Goal: Navigation & Orientation: Go to known website

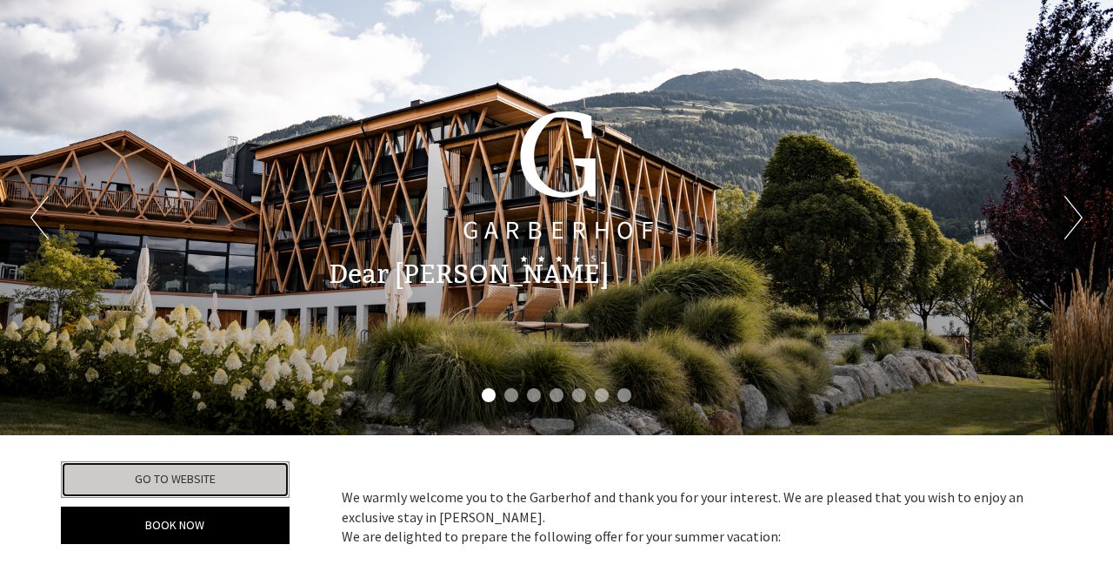
click at [156, 471] on link "Go to website" at bounding box center [175, 479] width 229 height 37
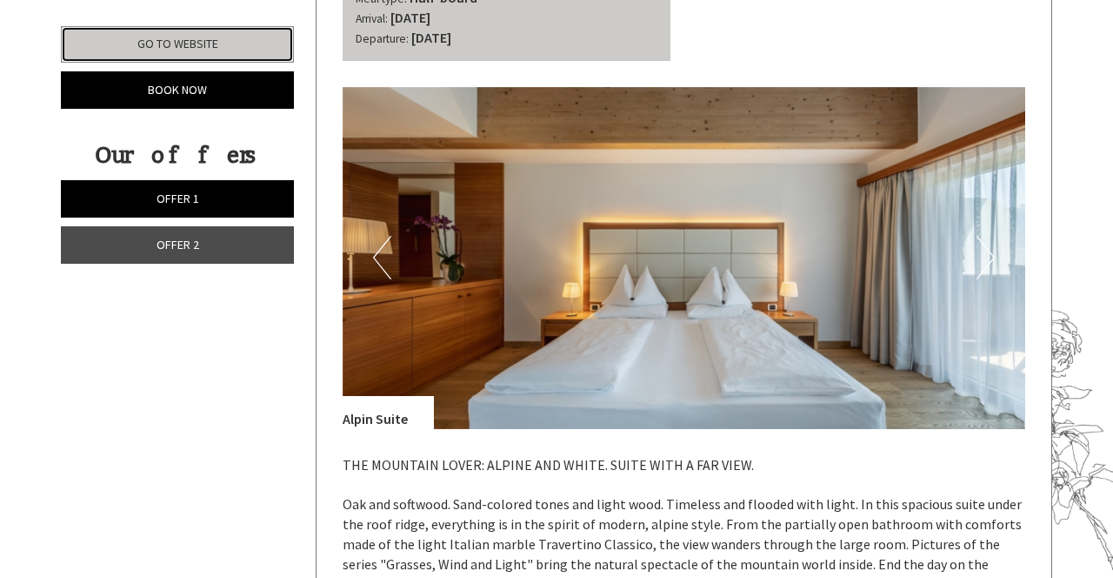
scroll to position [2215, 0]
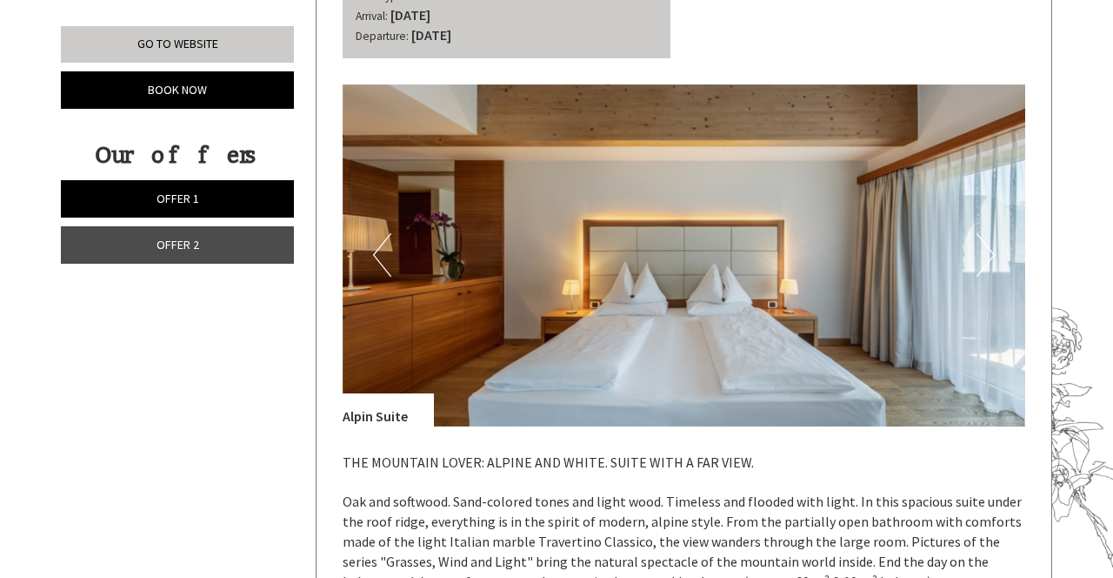
click at [987, 259] on button "Next" at bounding box center [986, 254] width 18 height 43
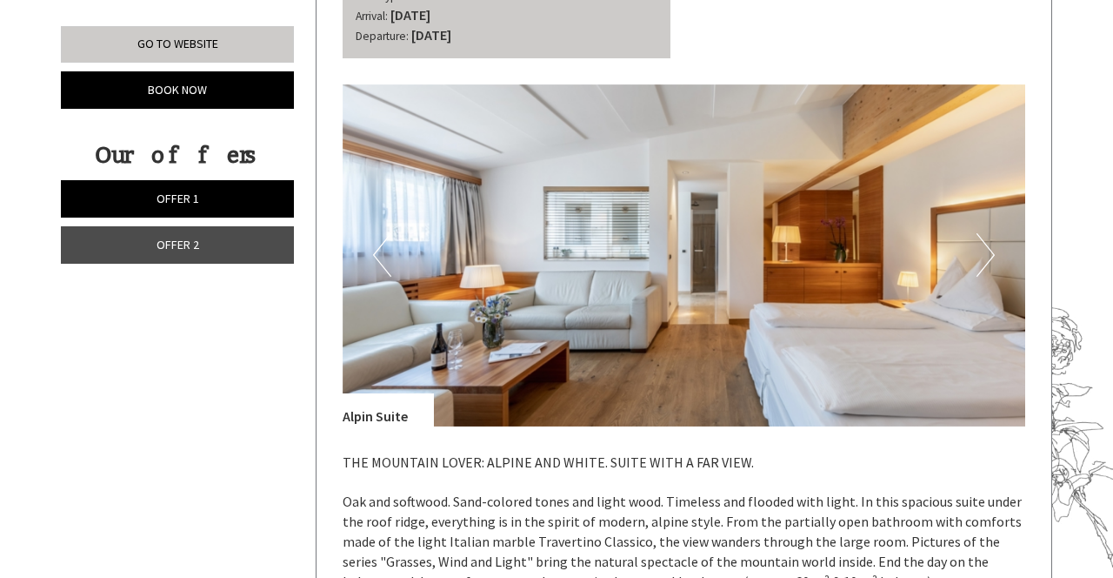
click at [972, 257] on img at bounding box center [685, 255] width 684 height 342
click at [975, 264] on img at bounding box center [685, 255] width 684 height 342
click at [384, 266] on button "Previous" at bounding box center [382, 254] width 18 height 43
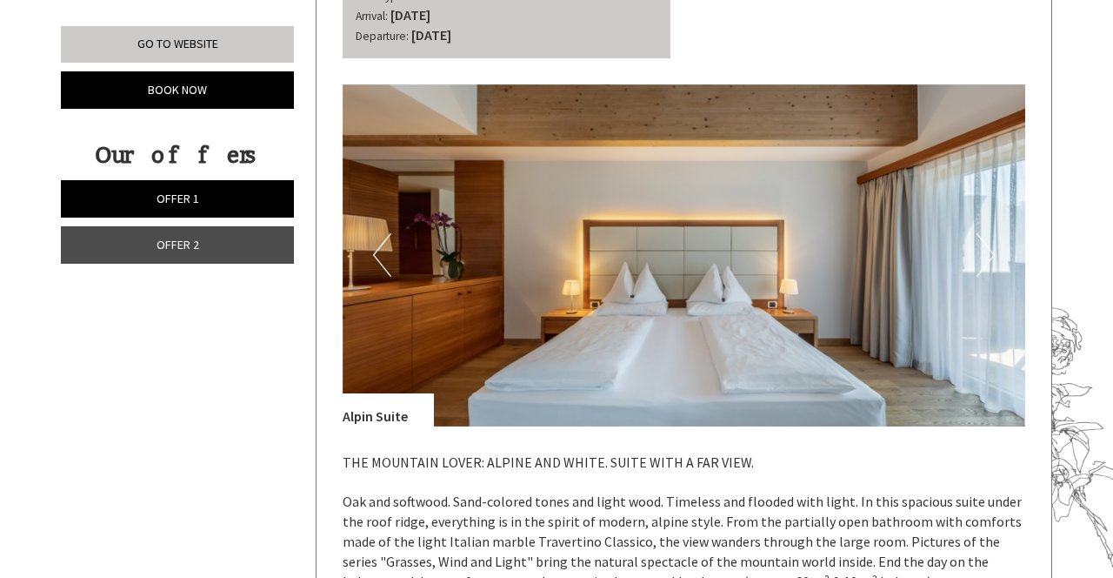
click at [384, 271] on button "Previous" at bounding box center [382, 254] width 18 height 43
click at [404, 267] on img at bounding box center [685, 255] width 684 height 342
click at [384, 271] on button "Previous" at bounding box center [382, 254] width 18 height 43
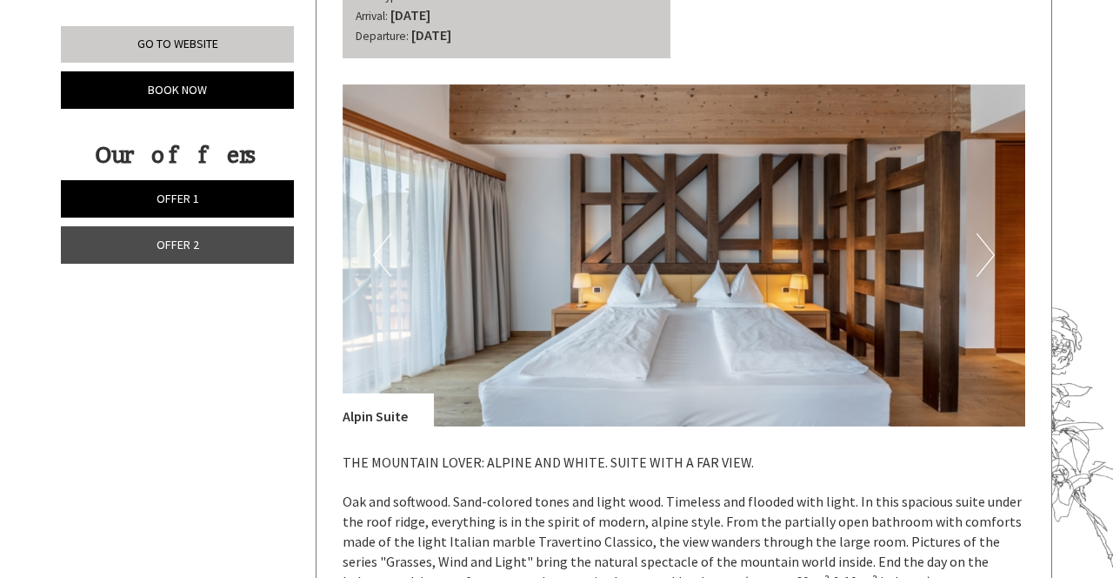
click at [974, 265] on img at bounding box center [685, 255] width 684 height 342
click at [981, 259] on button "Next" at bounding box center [986, 254] width 18 height 43
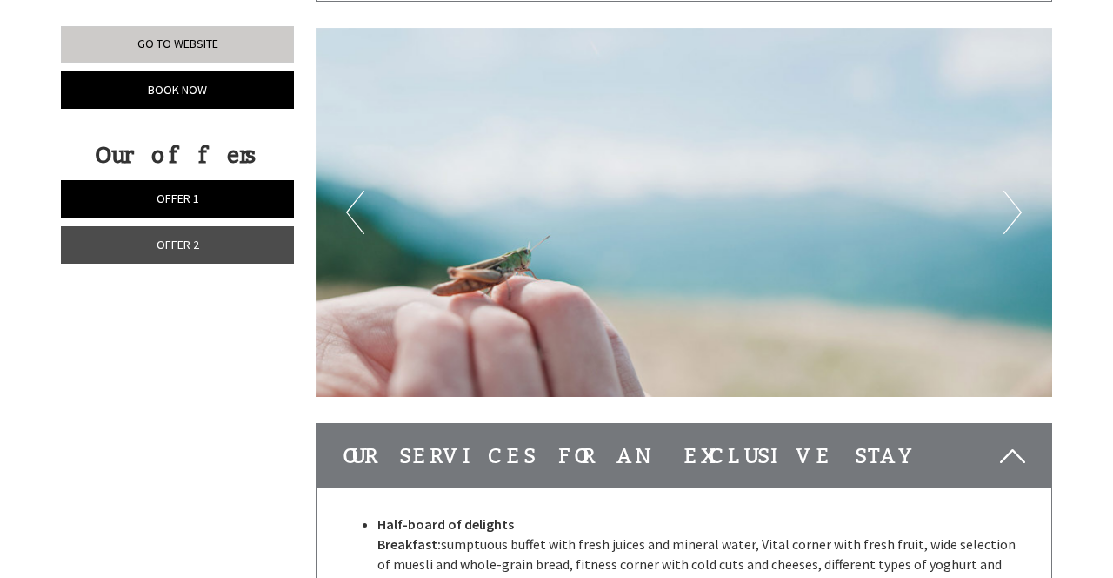
scroll to position [3466, 0]
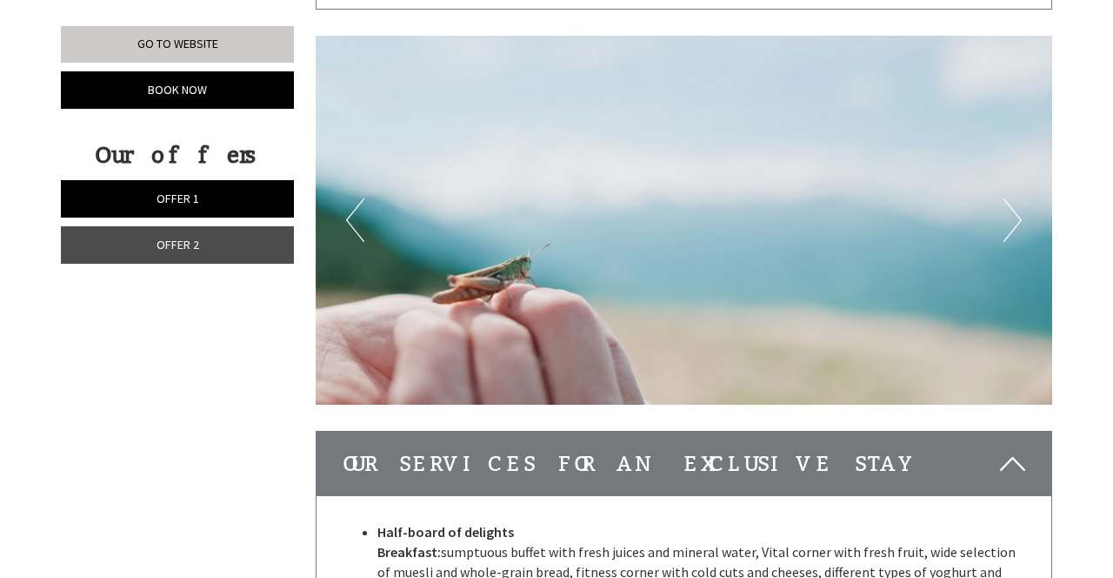
click at [1012, 233] on button "Next" at bounding box center [1013, 219] width 18 height 43
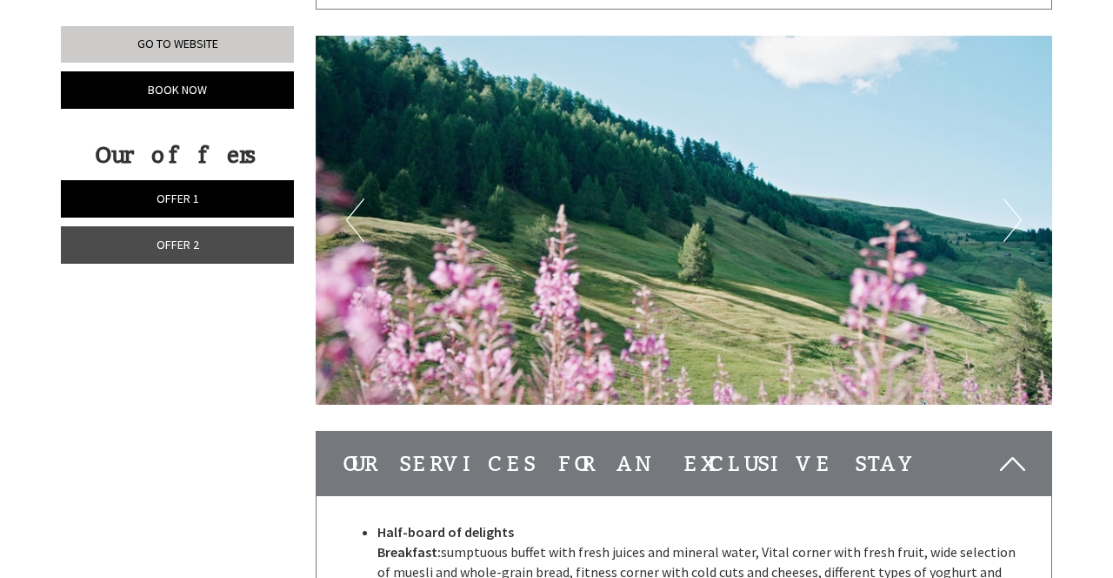
click at [1005, 229] on button "Next" at bounding box center [1013, 219] width 18 height 43
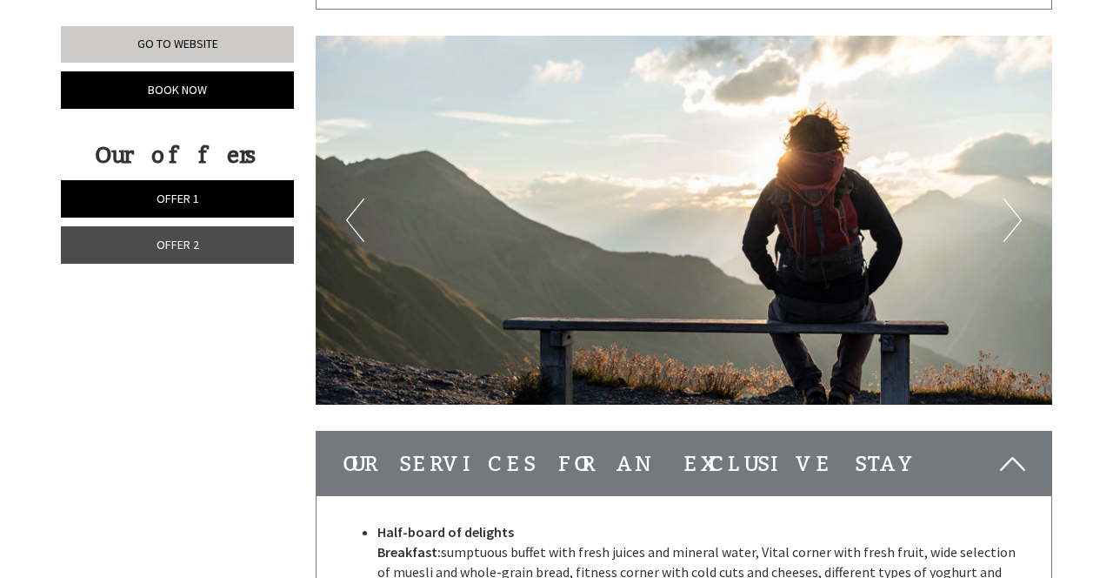
click at [1009, 229] on button "Next" at bounding box center [1013, 219] width 18 height 43
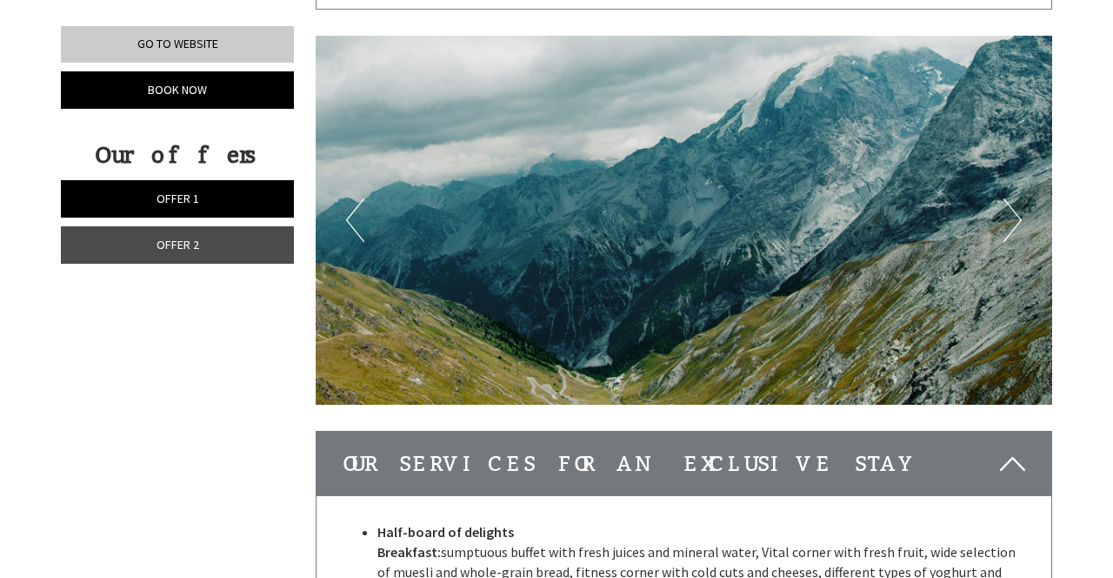
click at [1005, 224] on button "Next" at bounding box center [1013, 219] width 18 height 43
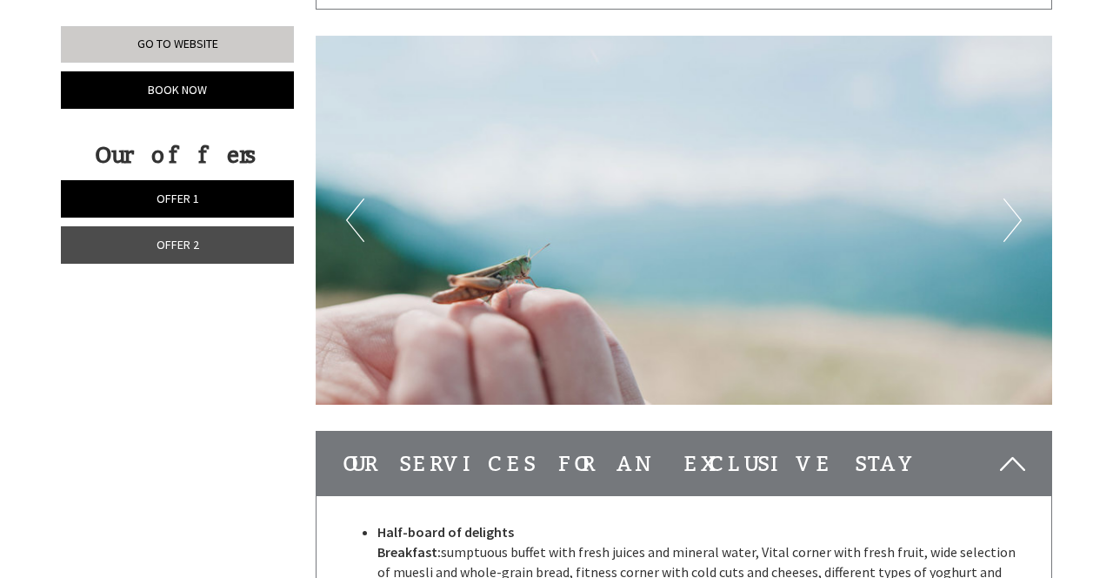
click at [1015, 220] on button "Next" at bounding box center [1013, 219] width 18 height 43
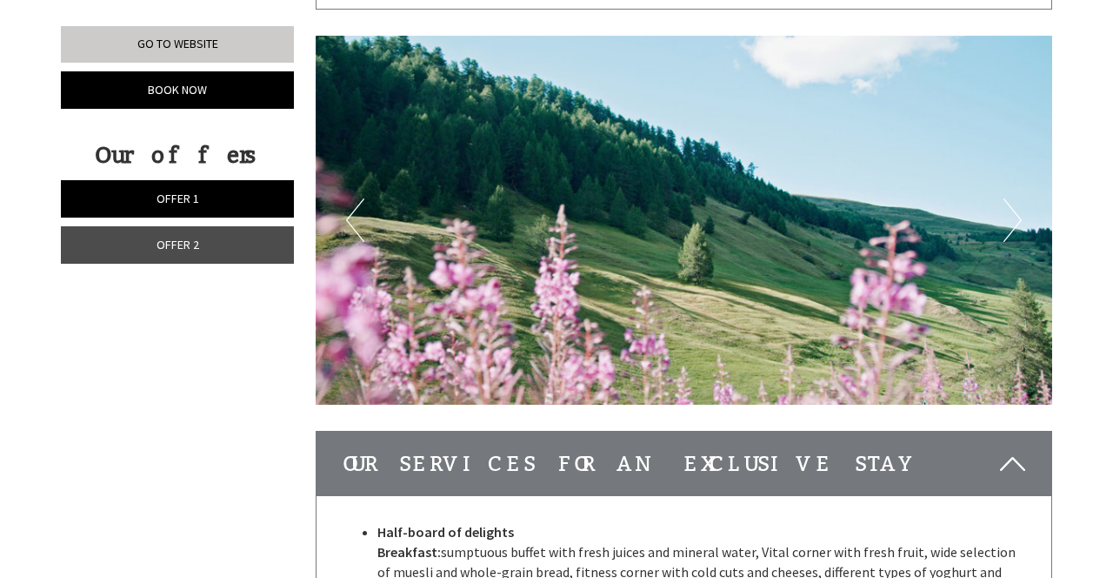
click at [1010, 222] on button "Next" at bounding box center [1013, 219] width 18 height 43
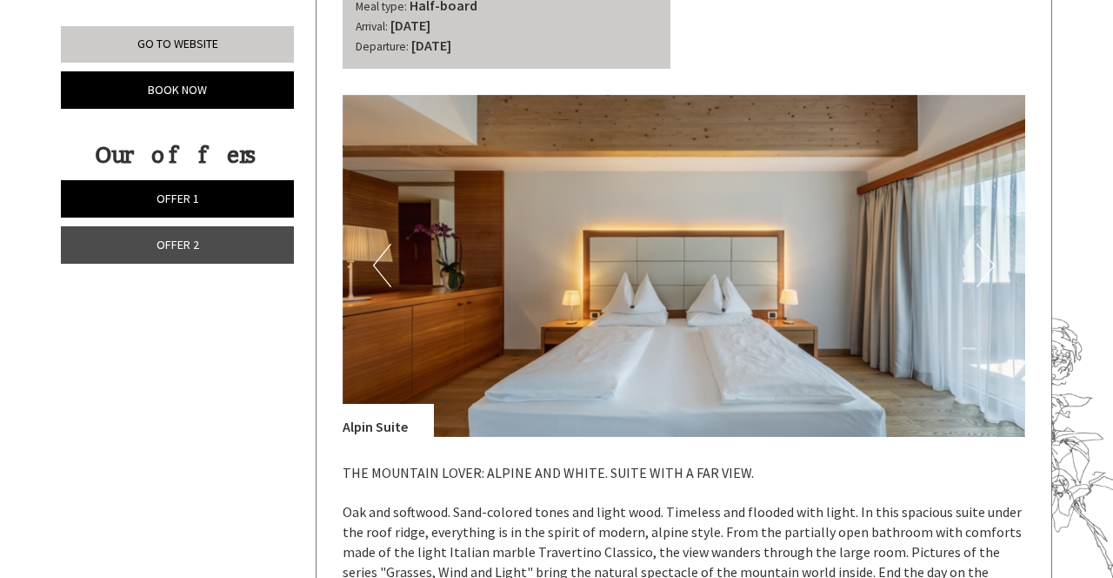
scroll to position [2201, 0]
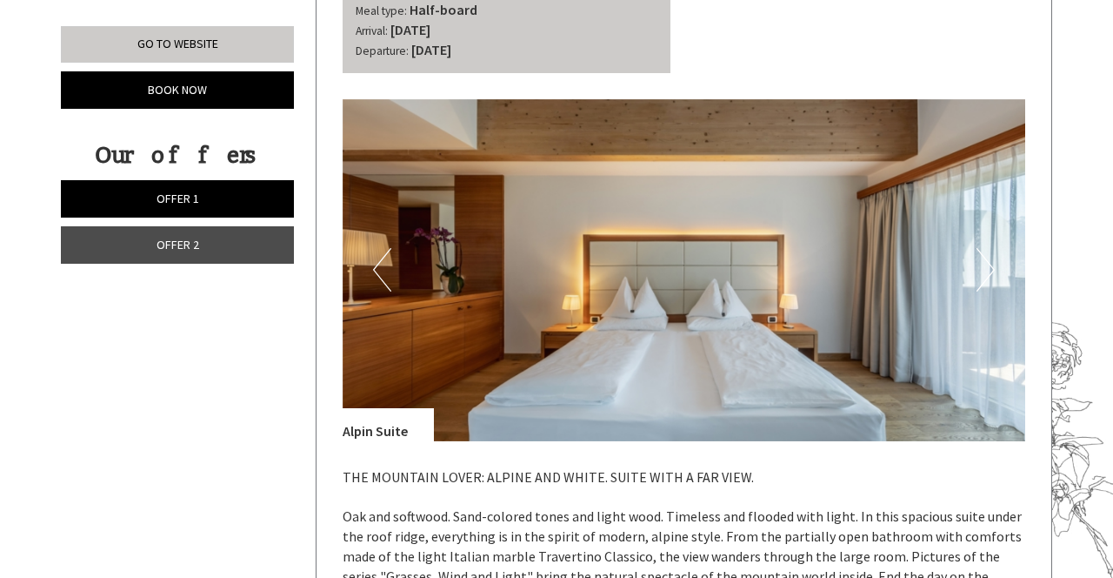
click at [989, 282] on button "Next" at bounding box center [986, 269] width 18 height 43
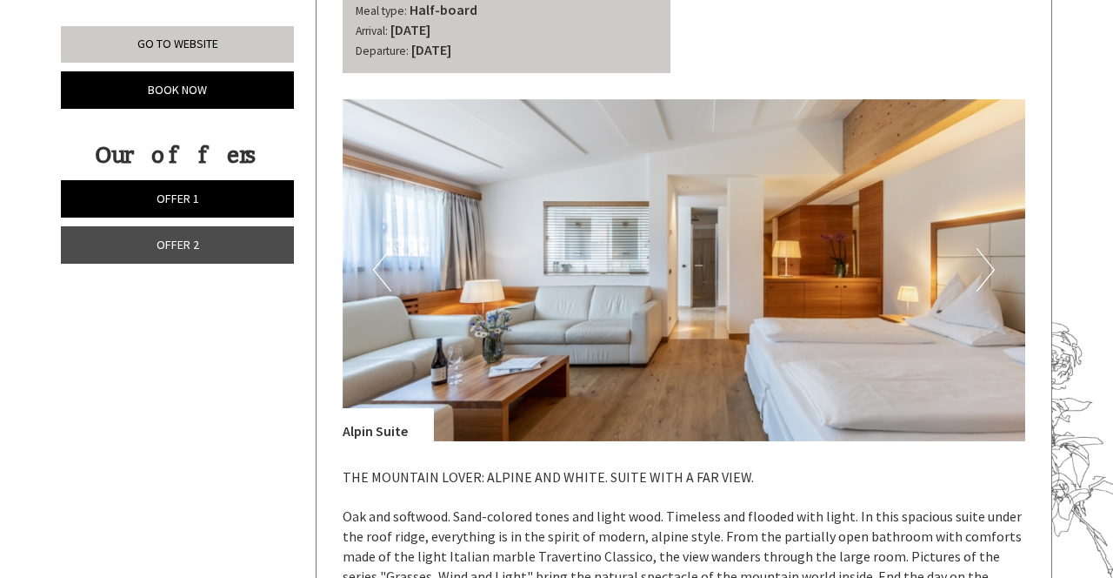
click at [975, 282] on img at bounding box center [685, 270] width 684 height 342
click at [981, 271] on button "Next" at bounding box center [986, 269] width 18 height 43
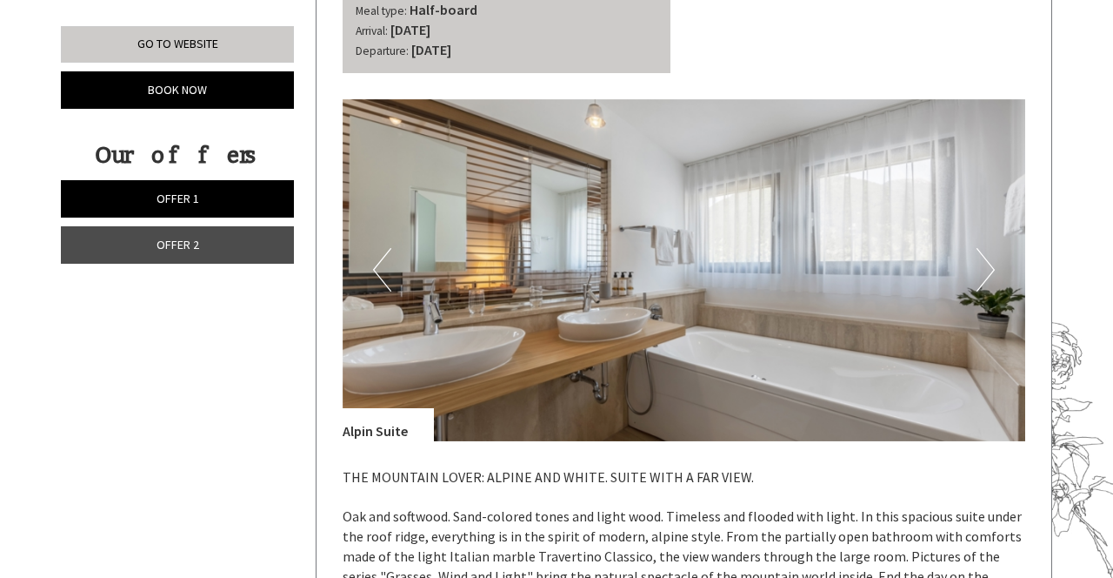
click at [979, 280] on button "Next" at bounding box center [986, 269] width 18 height 43
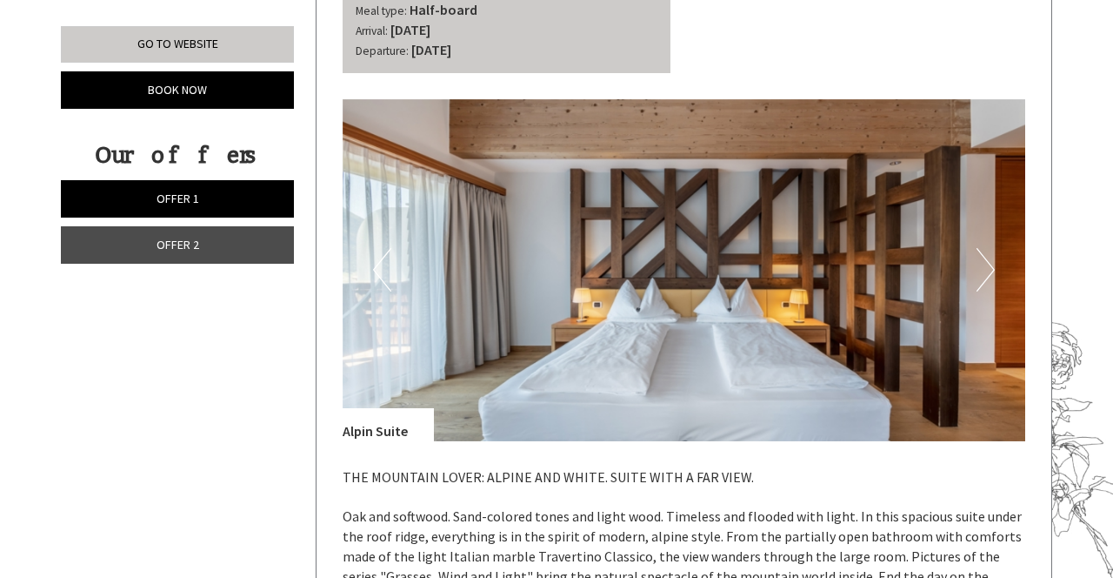
click at [971, 275] on img at bounding box center [685, 270] width 684 height 342
click at [986, 273] on button "Next" at bounding box center [986, 269] width 18 height 43
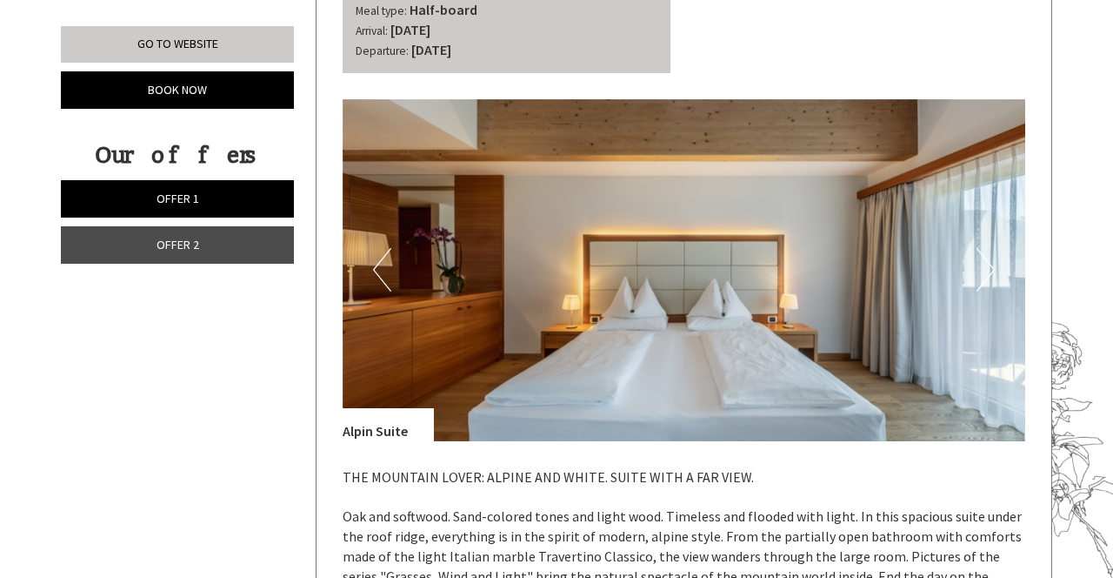
click at [989, 271] on button "Next" at bounding box center [986, 269] width 18 height 43
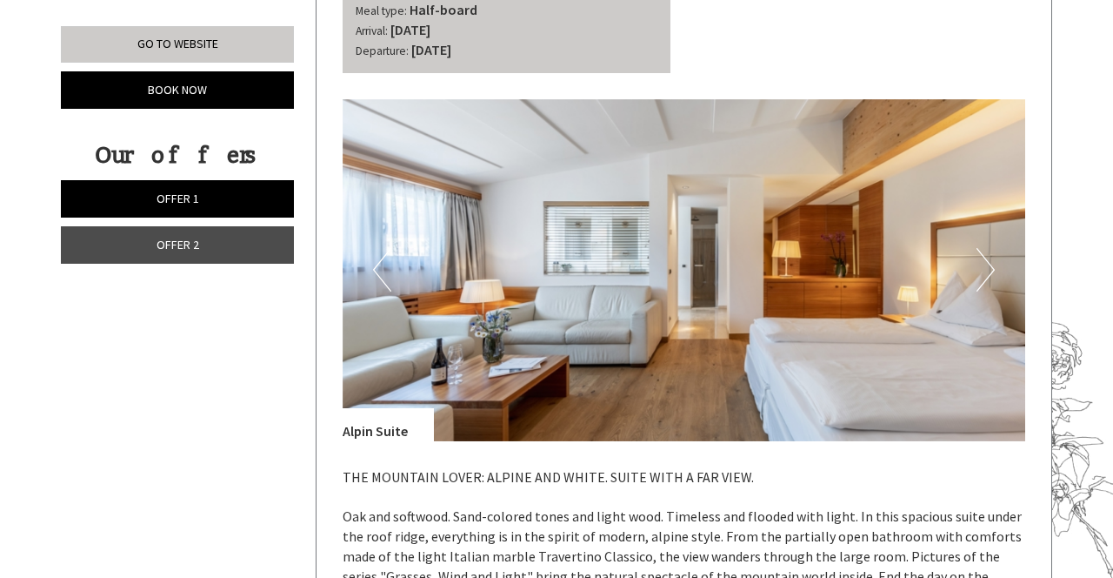
click at [989, 268] on button "Next" at bounding box center [986, 269] width 18 height 43
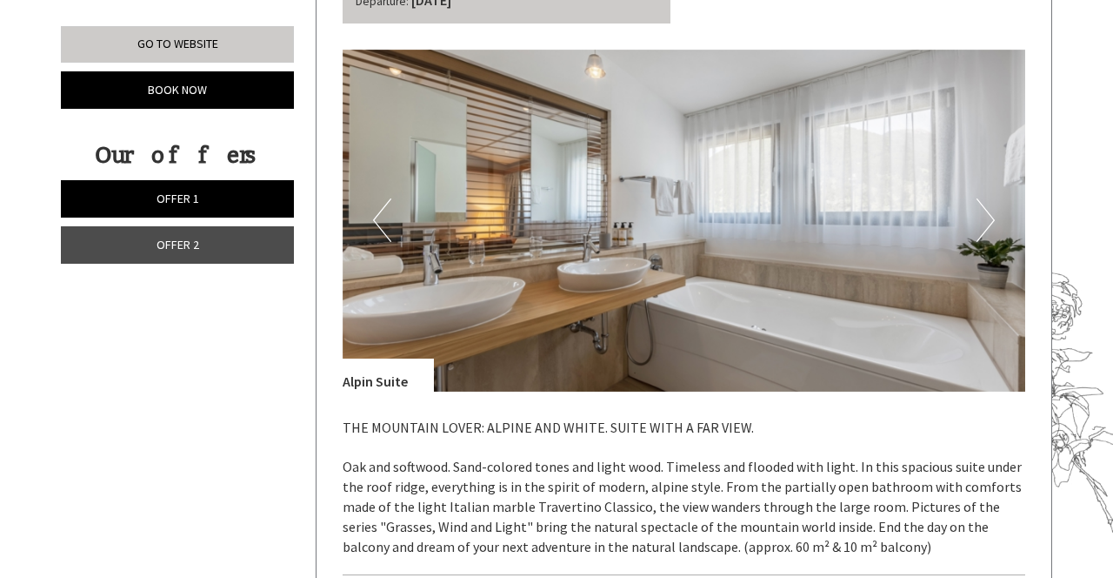
scroll to position [2262, 0]
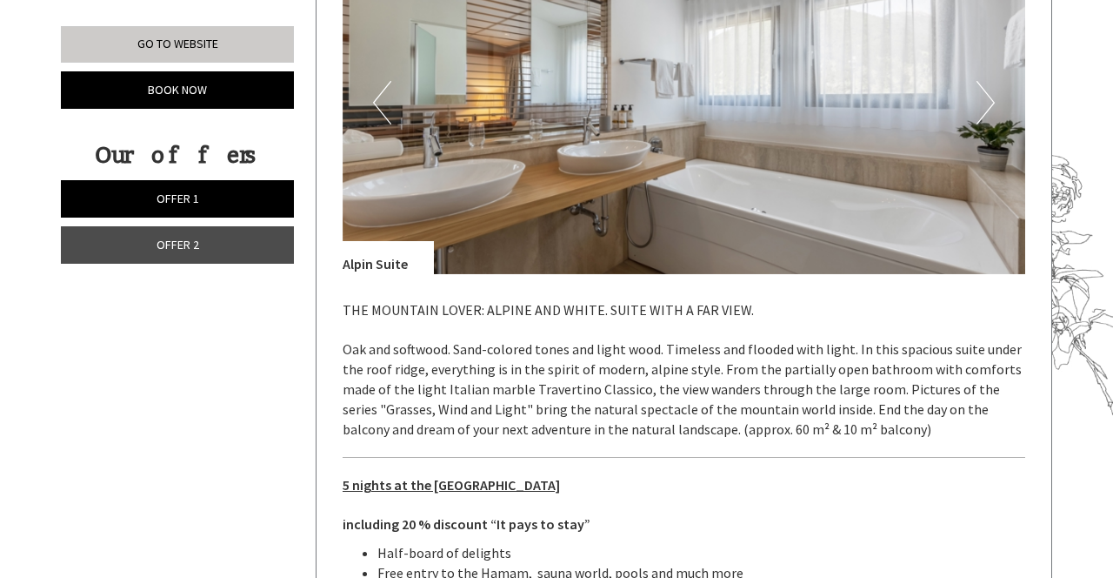
click at [958, 394] on p "THE MOUNTAIN LOVER: ALPINE AND WHITE. SUITE WITH A FAR VIEW. Oak and softwood. …" at bounding box center [685, 369] width 684 height 139
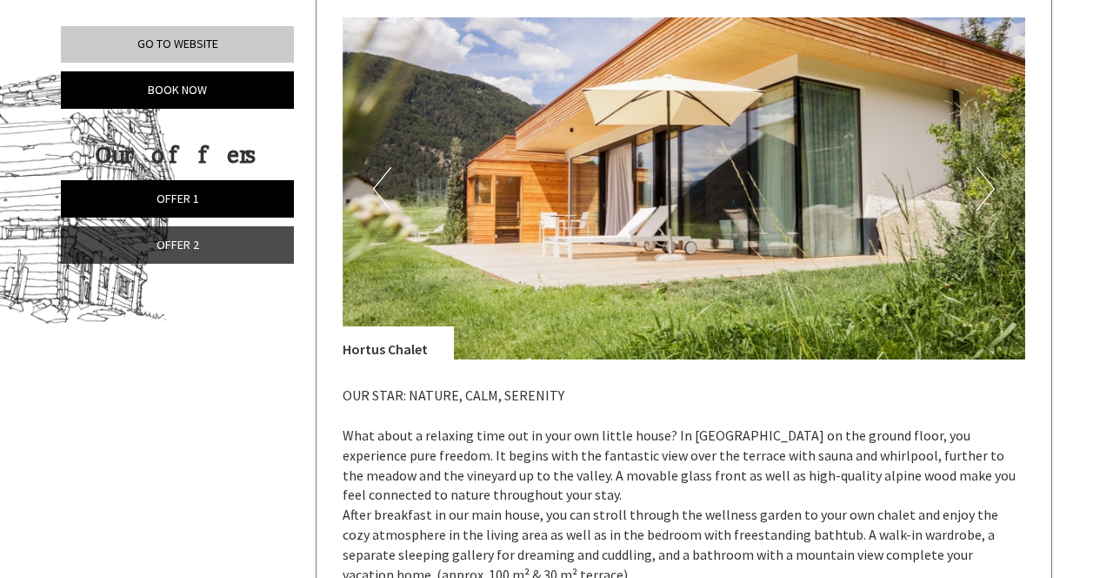
scroll to position [878, 0]
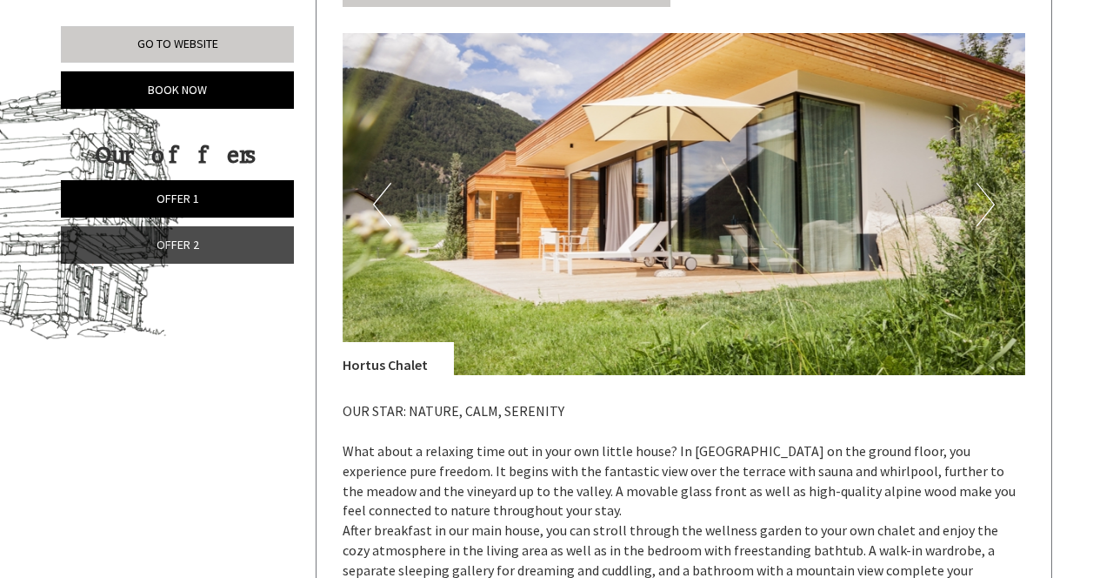
click at [980, 211] on button "Next" at bounding box center [986, 204] width 18 height 43
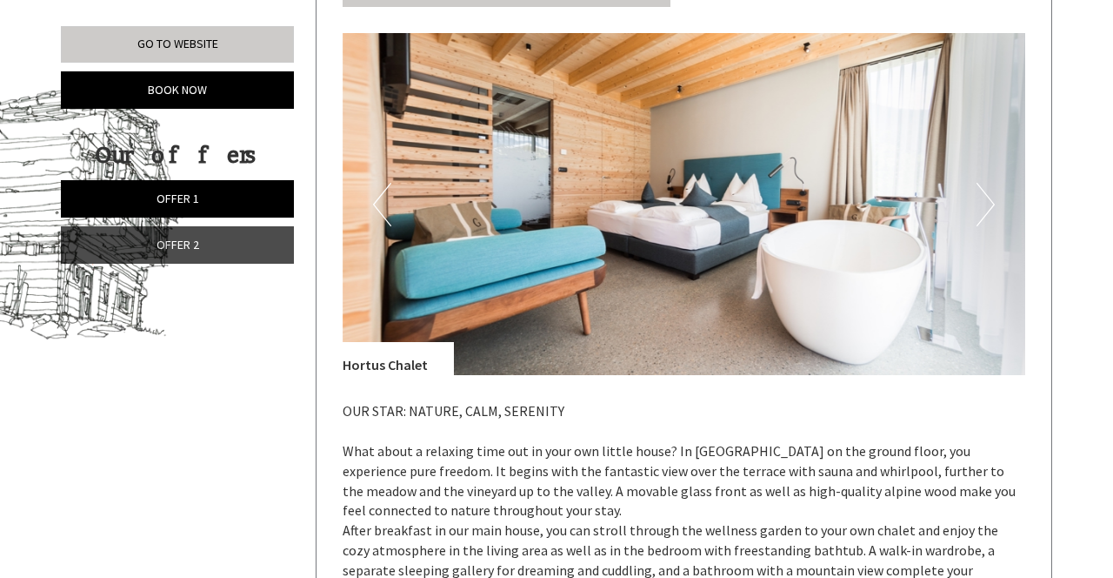
click at [970, 217] on img at bounding box center [685, 204] width 684 height 342
click at [975, 209] on img at bounding box center [685, 204] width 684 height 342
click at [987, 203] on button "Next" at bounding box center [986, 204] width 18 height 43
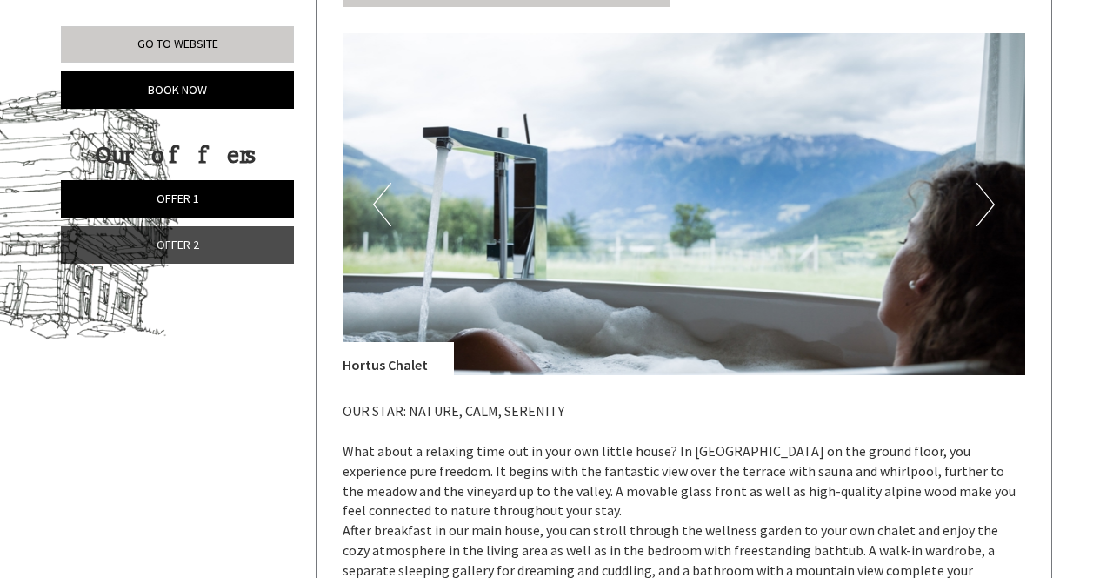
click at [996, 199] on img at bounding box center [685, 204] width 684 height 342
click at [985, 201] on button "Next" at bounding box center [986, 204] width 18 height 43
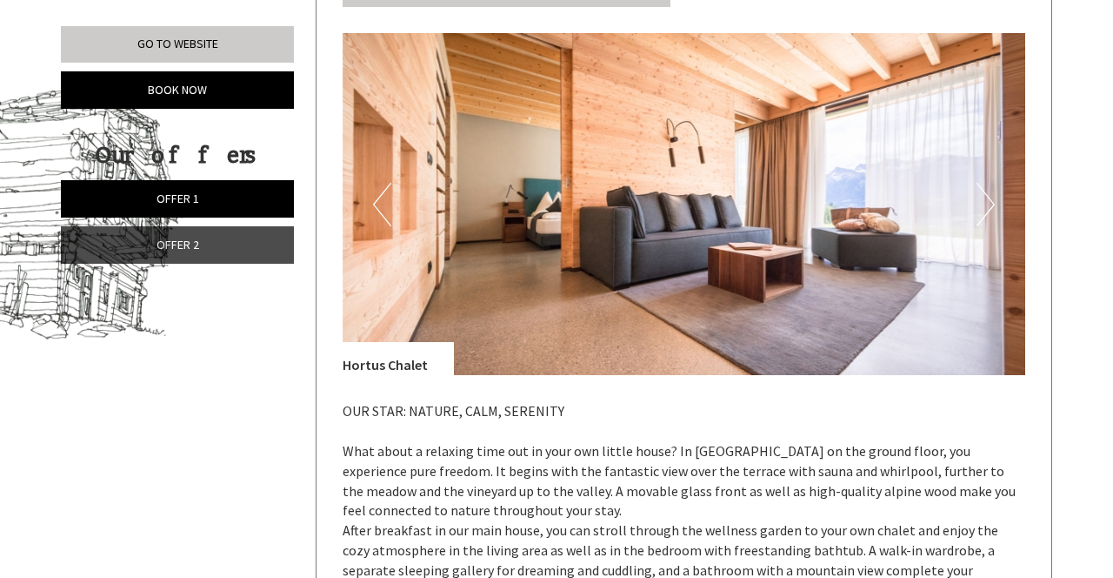
click at [986, 204] on button "Next" at bounding box center [986, 204] width 18 height 43
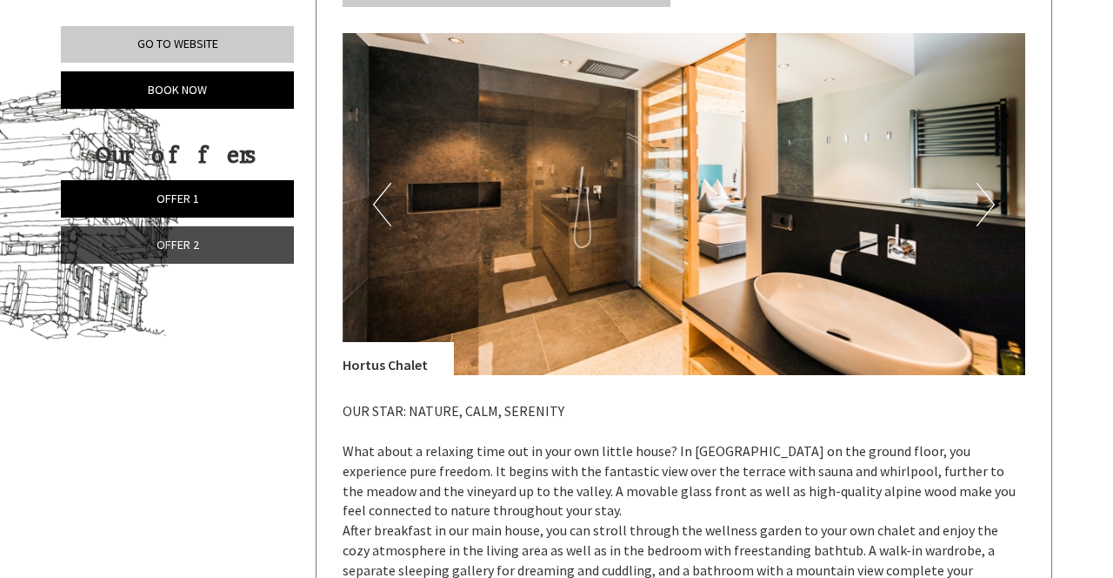
click at [987, 204] on button "Next" at bounding box center [986, 204] width 18 height 43
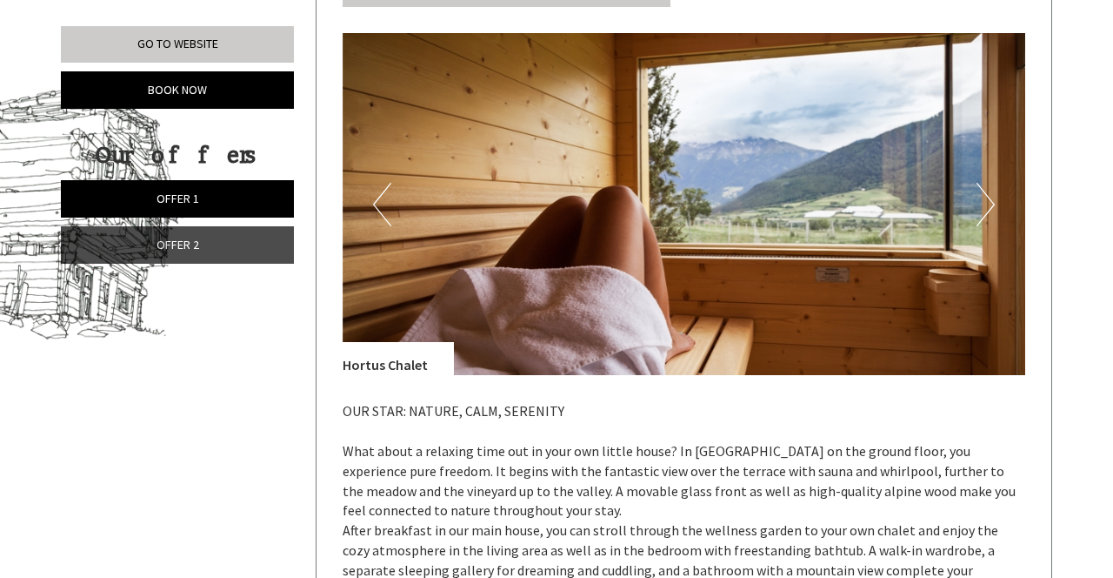
click at [985, 207] on button "Next" at bounding box center [986, 204] width 18 height 43
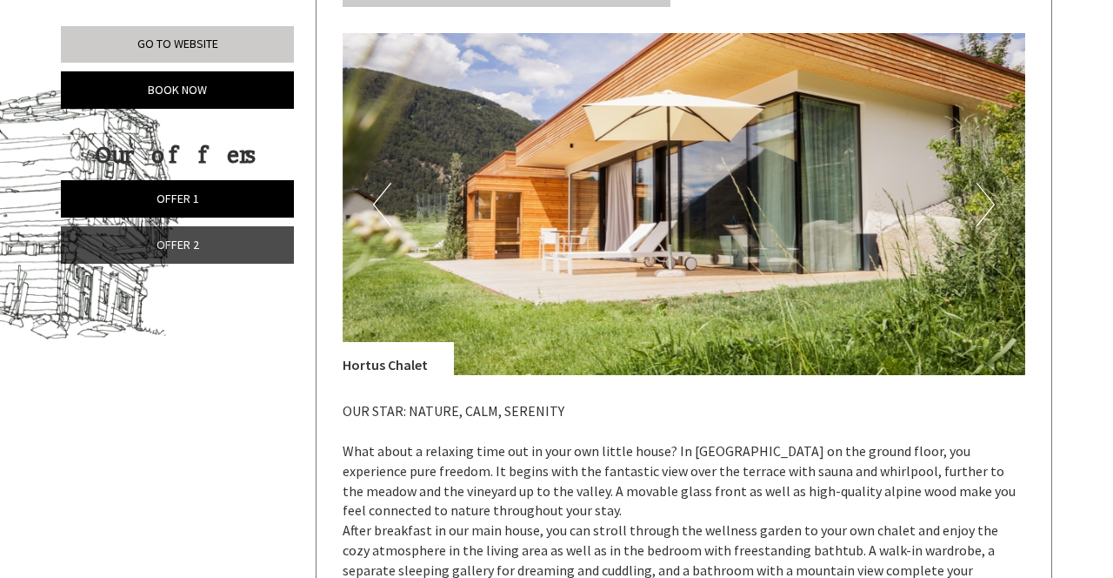
click at [986, 204] on button "Next" at bounding box center [986, 204] width 18 height 43
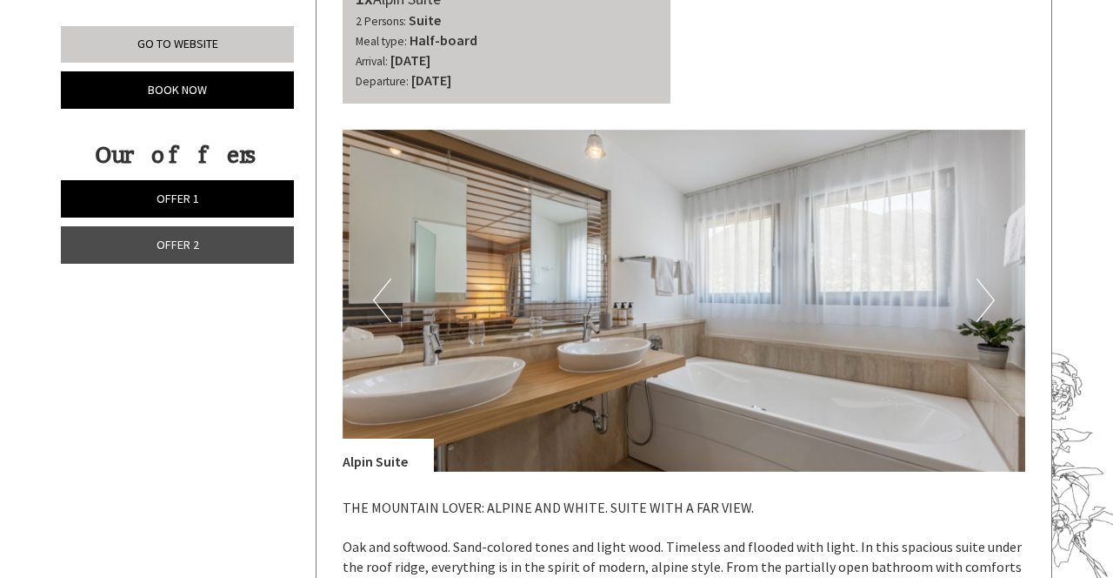
scroll to position [2167, 0]
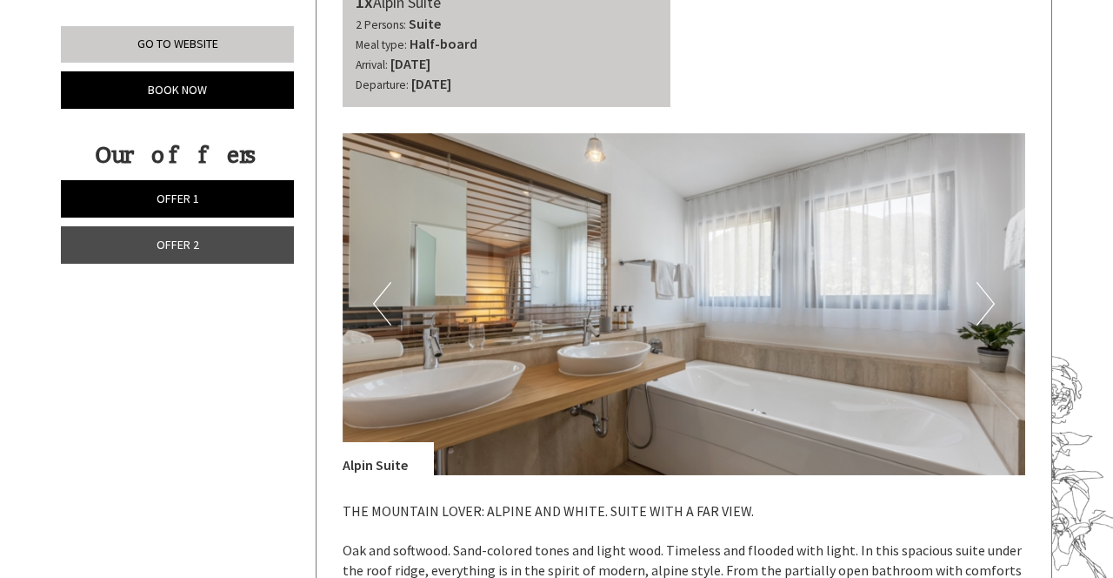
click at [986, 313] on button "Next" at bounding box center [986, 303] width 18 height 43
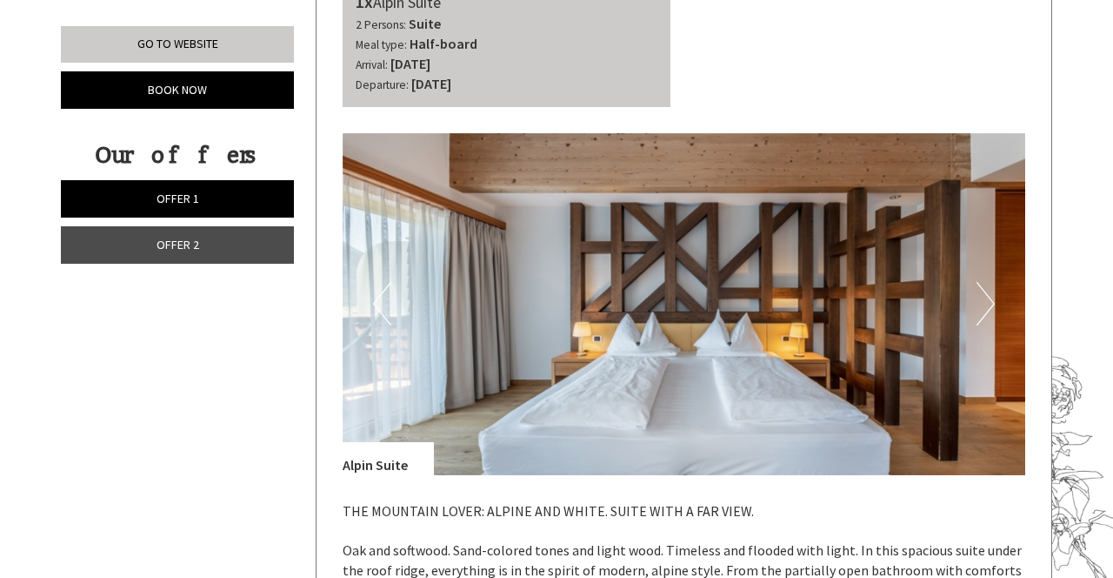
click at [979, 315] on button "Next" at bounding box center [986, 303] width 18 height 43
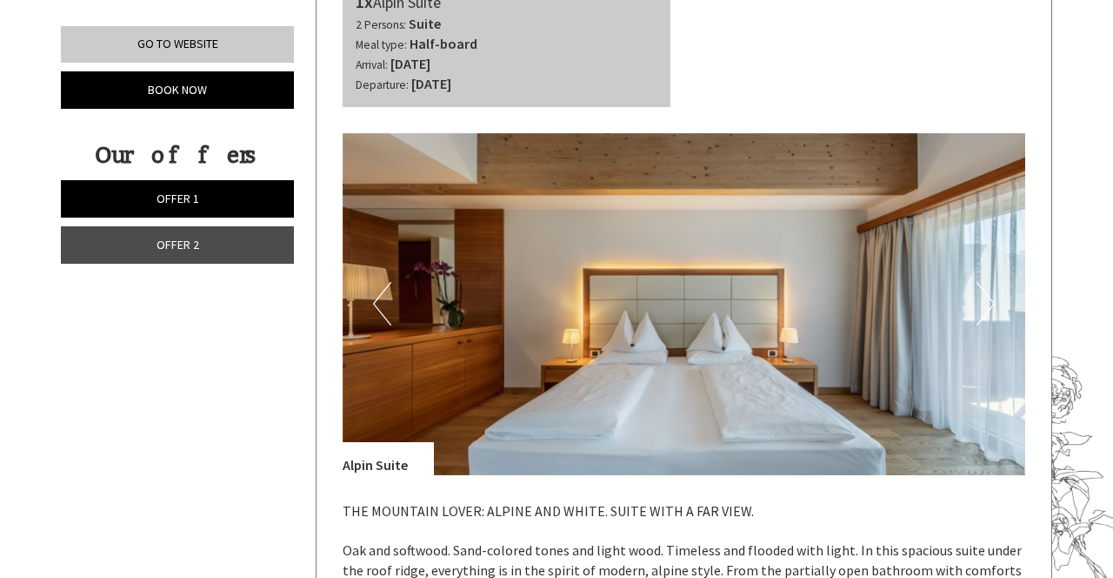
click at [982, 310] on button "Next" at bounding box center [986, 303] width 18 height 43
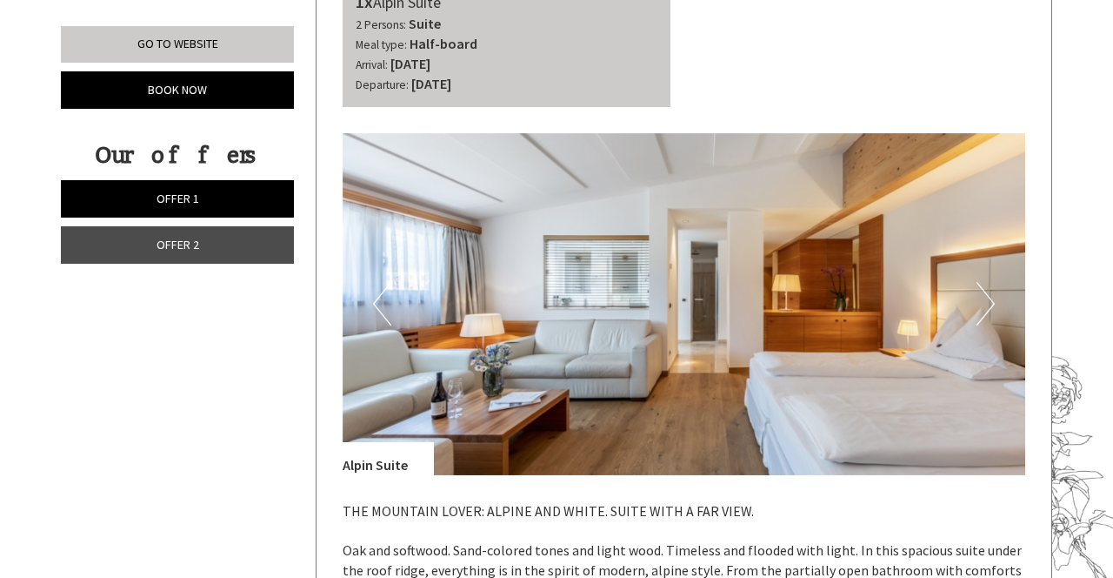
click at [985, 310] on button "Next" at bounding box center [986, 303] width 18 height 43
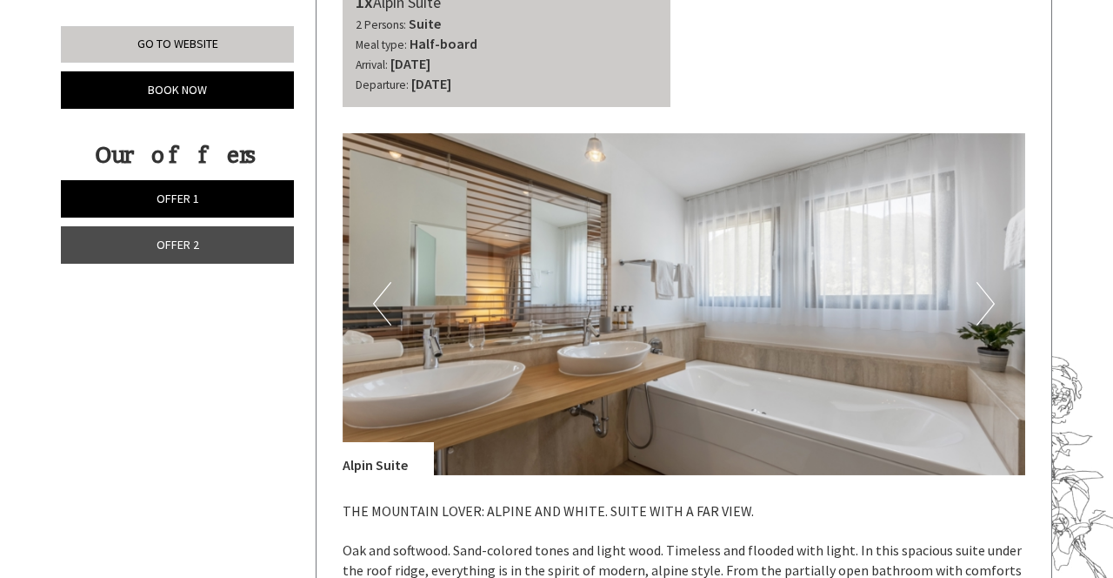
click at [982, 308] on button "Next" at bounding box center [986, 303] width 18 height 43
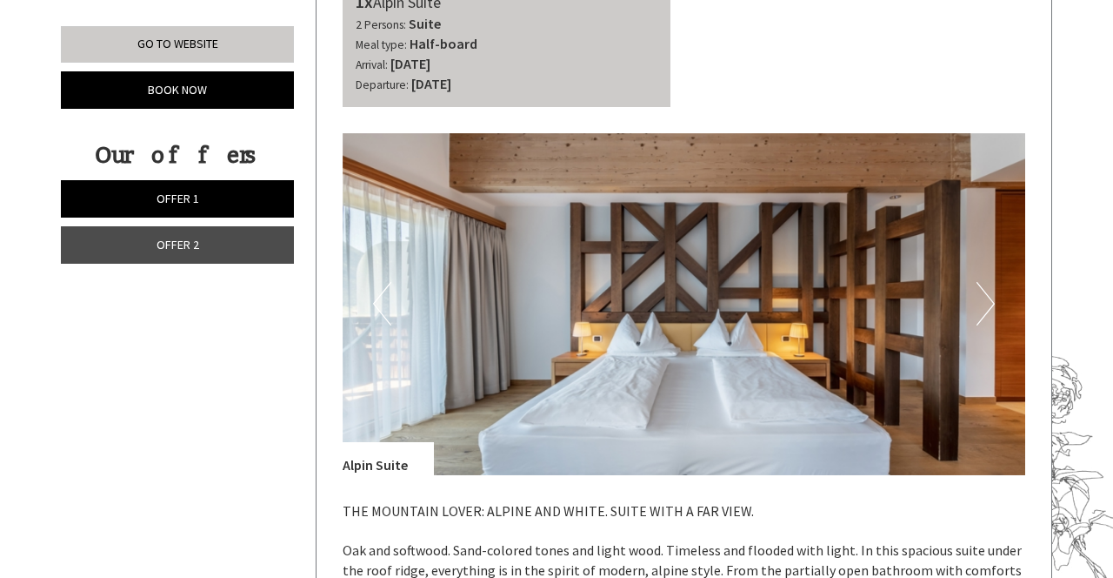
click at [982, 311] on button "Next" at bounding box center [986, 303] width 18 height 43
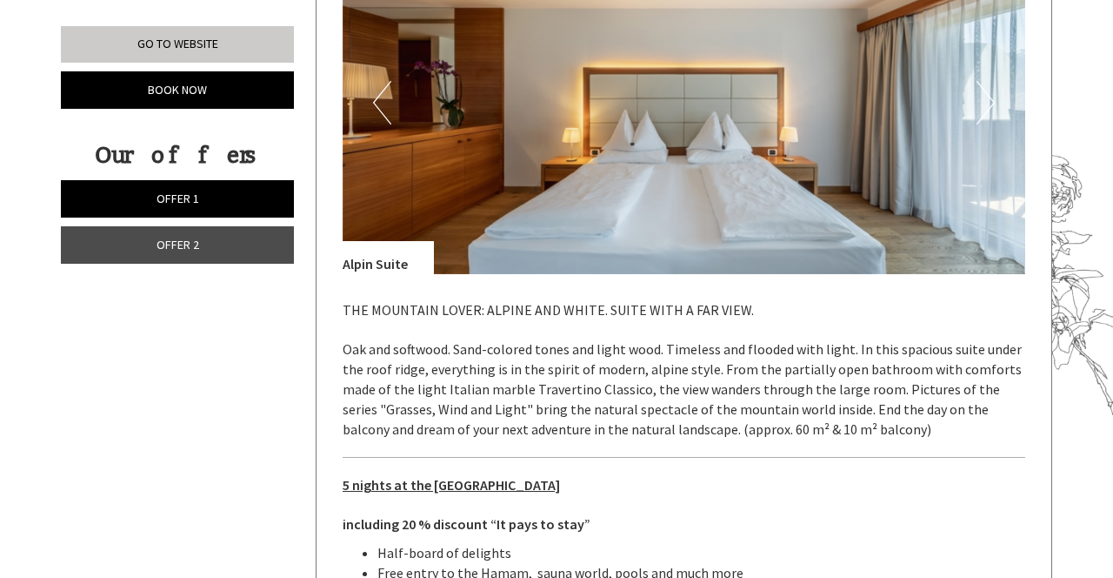
scroll to position [2357, 0]
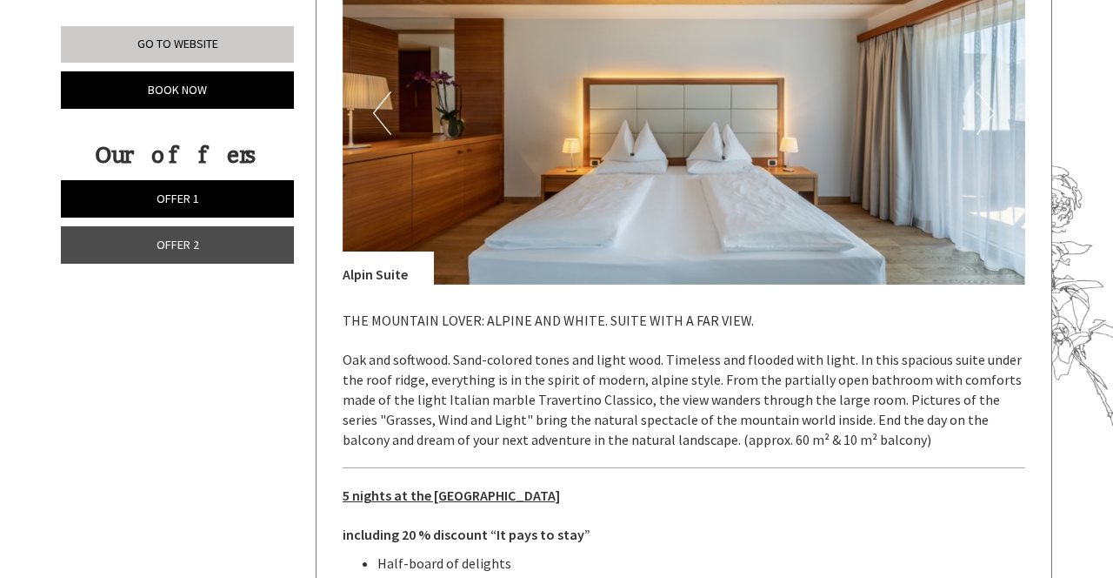
click at [952, 473] on div "THE MOUNTAIN LOVER: ALPINE AND WHITE. SUITE WITH A FAR VIEW. Oak and softwood. …" at bounding box center [685, 466] width 684 height 364
click at [989, 116] on button "Next" at bounding box center [986, 112] width 18 height 43
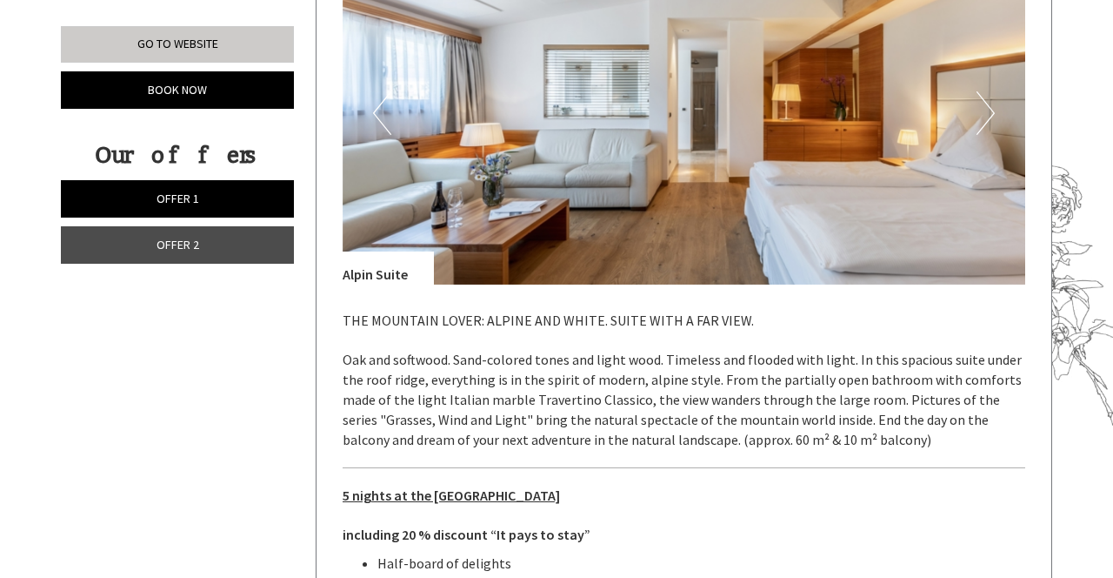
click at [979, 120] on button "Next" at bounding box center [986, 112] width 18 height 43
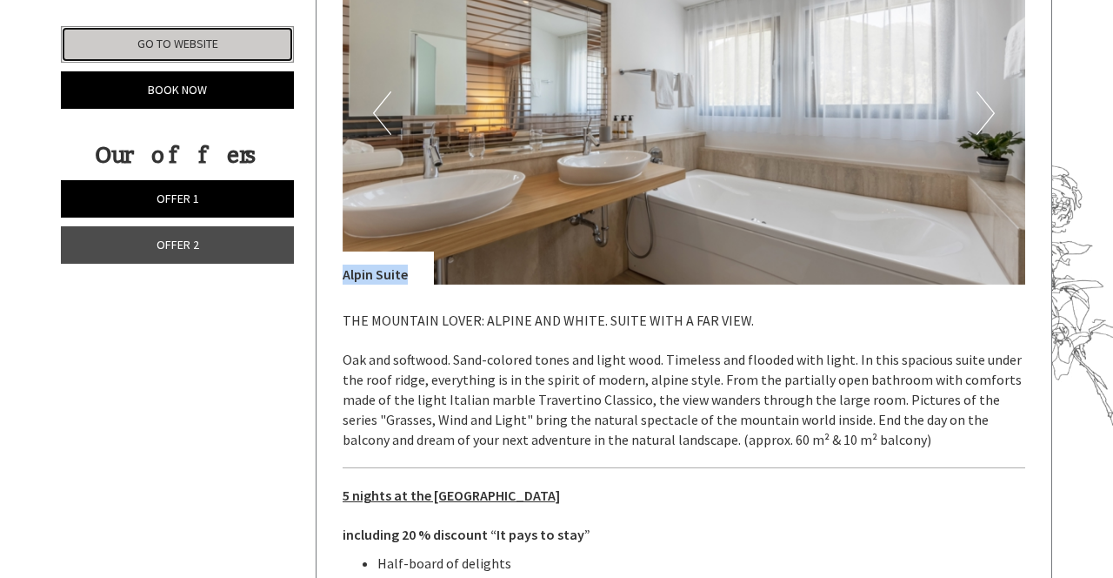
click at [240, 42] on link "Go to website" at bounding box center [177, 44] width 233 height 37
